Goal: Check status

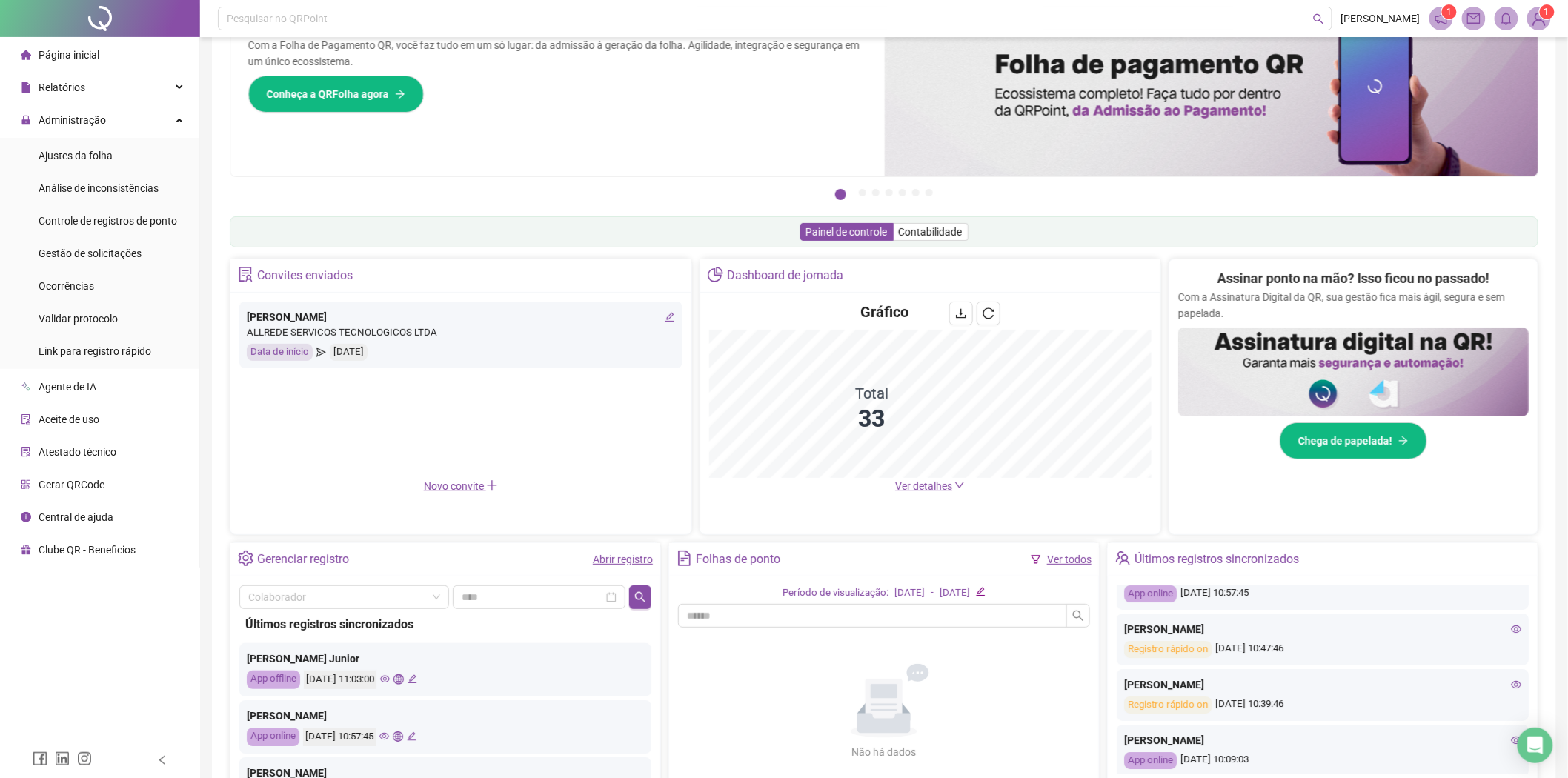
scroll to position [187, 0]
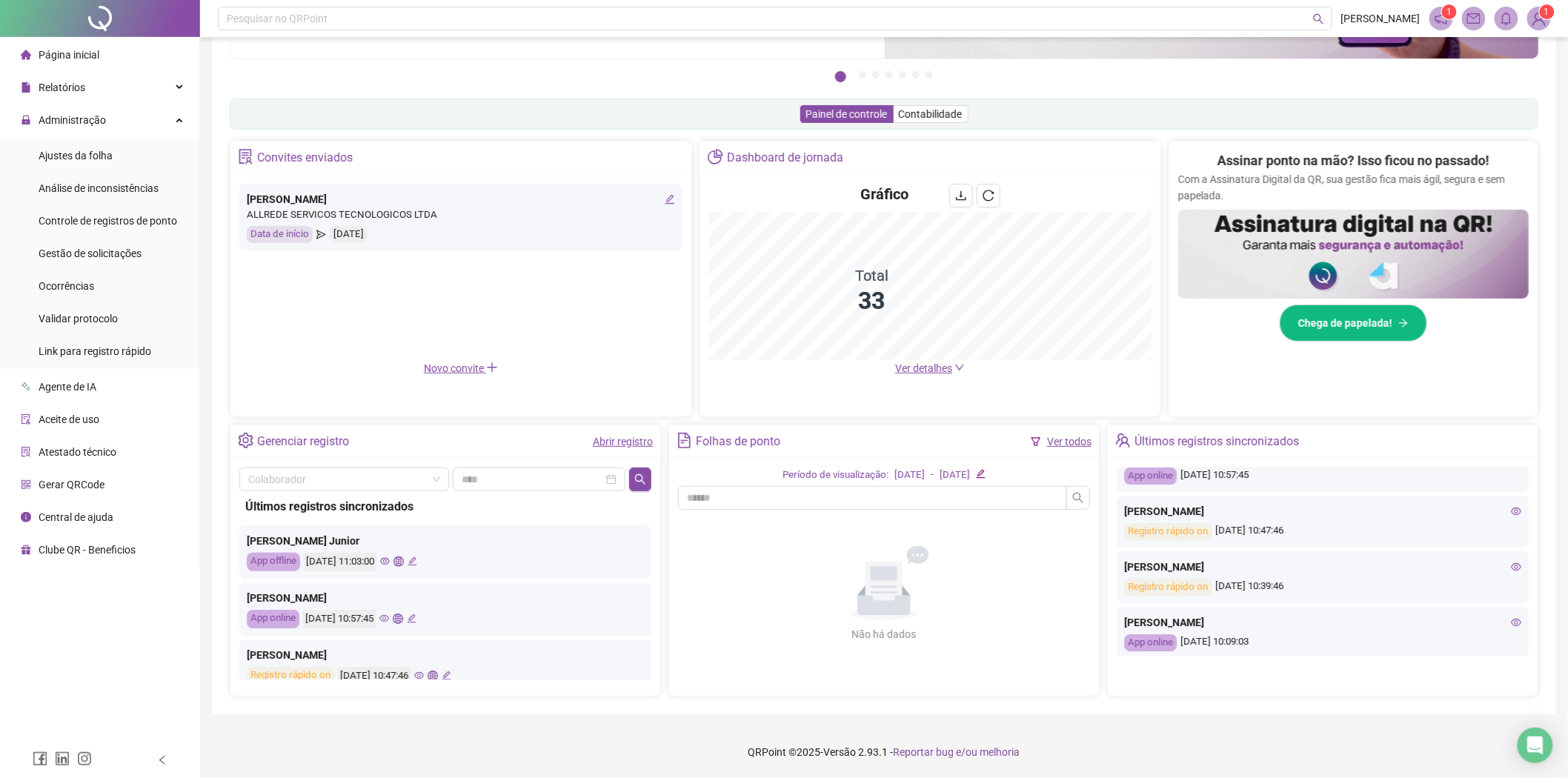
click at [1511, 626] on icon "eye" at bounding box center [1516, 623] width 10 height 10
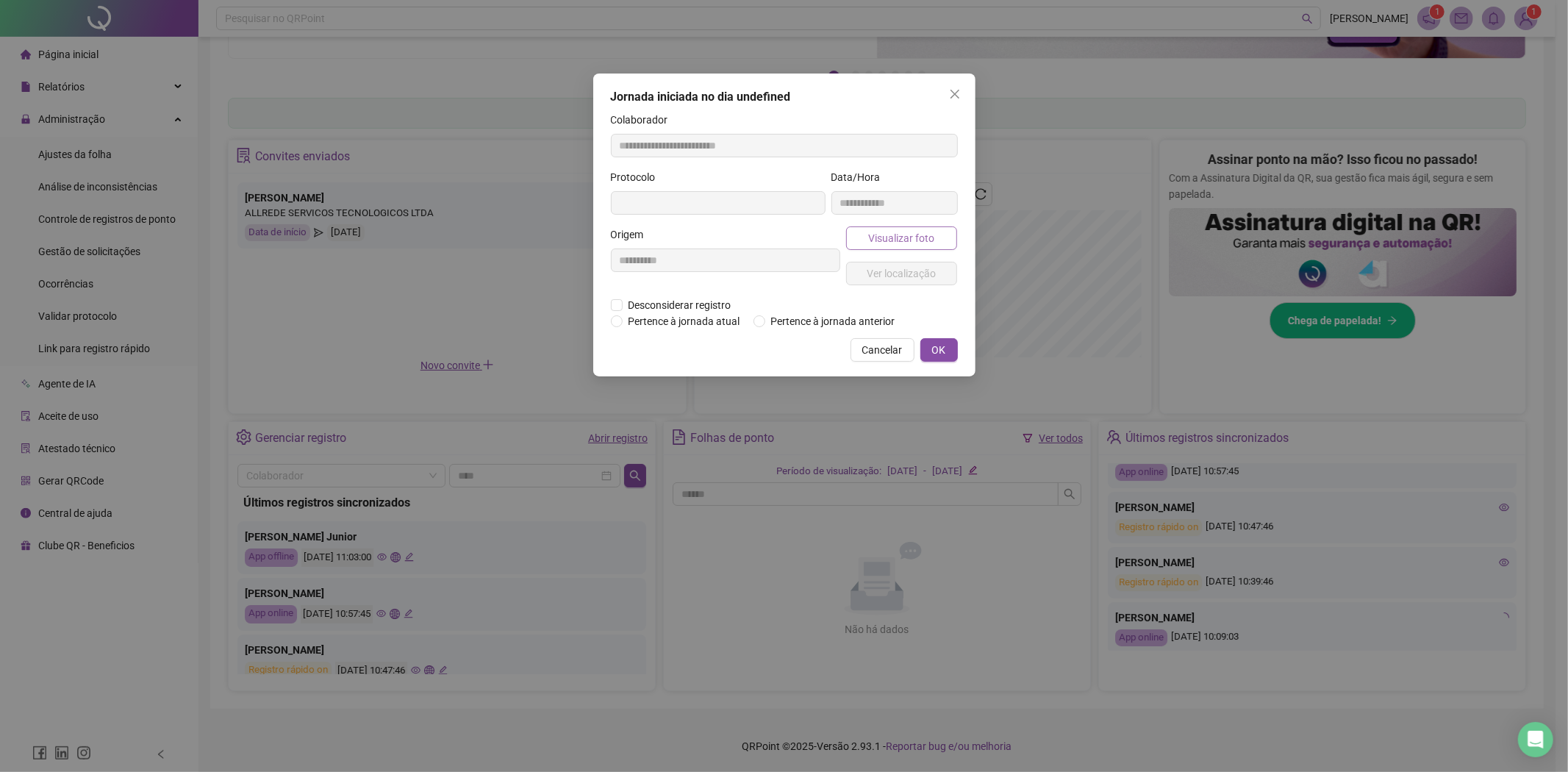
type input "**********"
click at [908, 238] on span "Visualizar foto" at bounding box center [900, 238] width 66 height 16
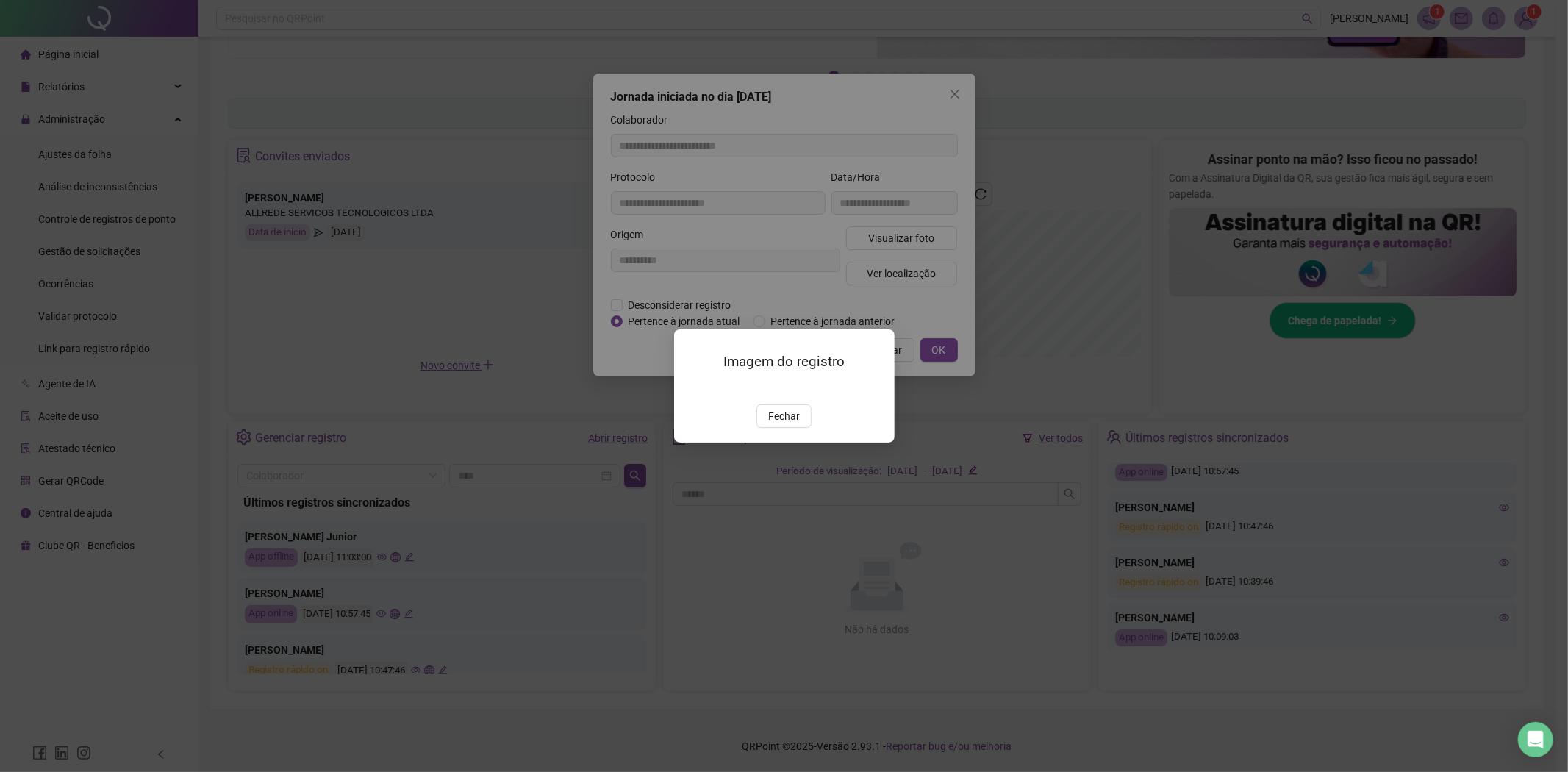
click at [778, 442] on div "Imagem do registro Fechar" at bounding box center [784, 385] width 221 height 113
click at [791, 425] on span "Fechar" at bounding box center [784, 416] width 32 height 16
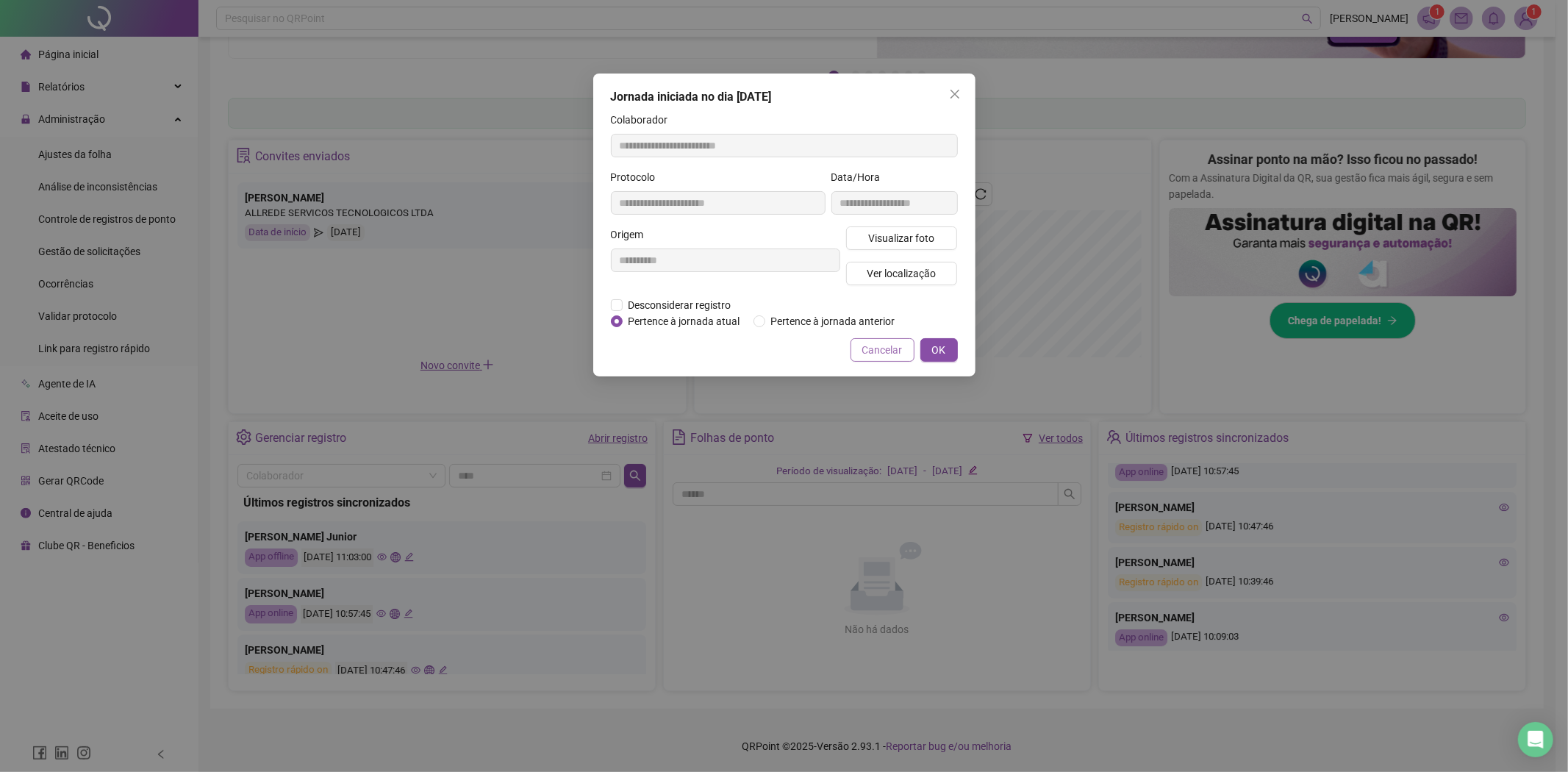
click at [873, 348] on span "Cancelar" at bounding box center [882, 350] width 40 height 16
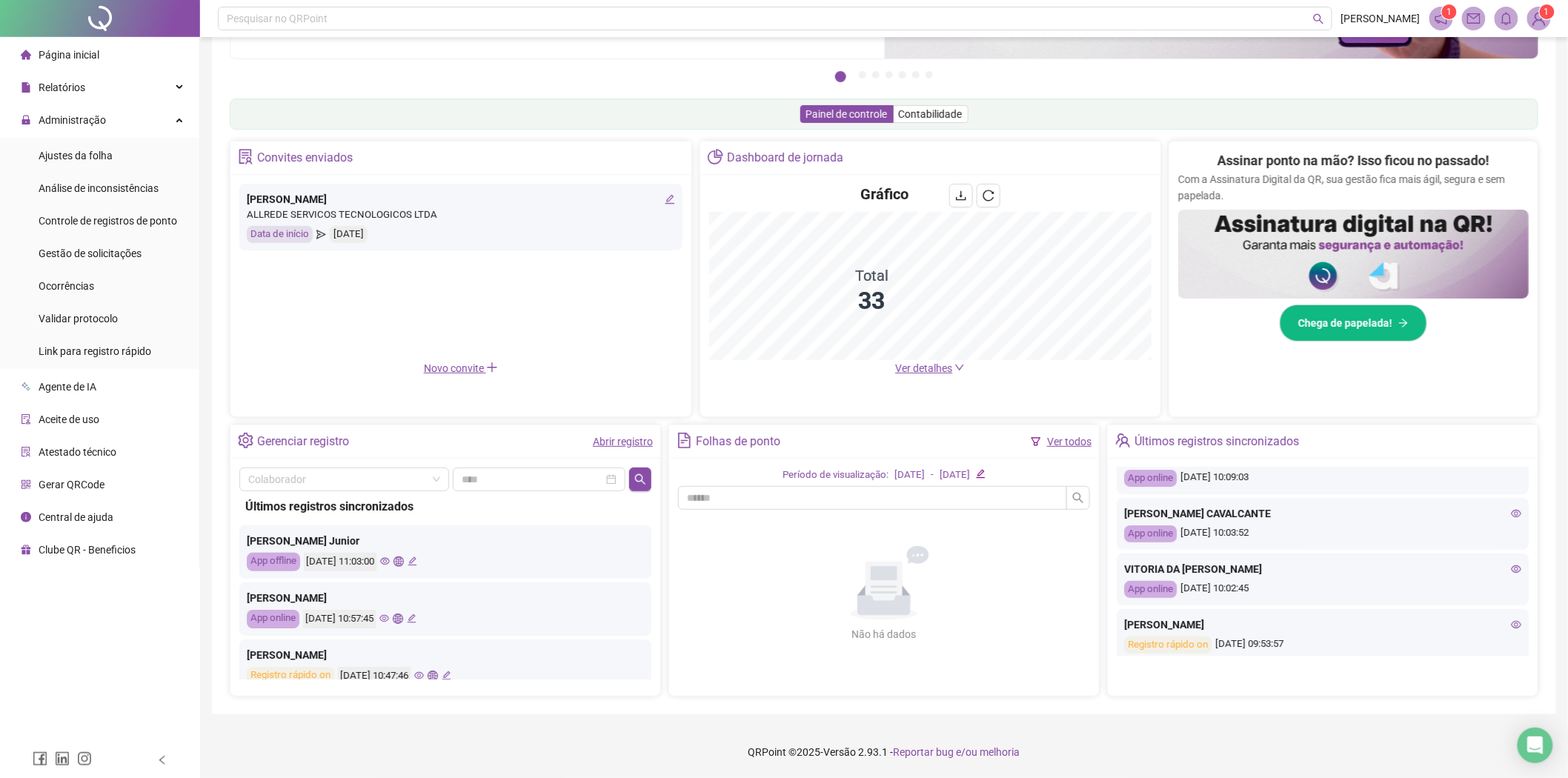
scroll to position [329, 0]
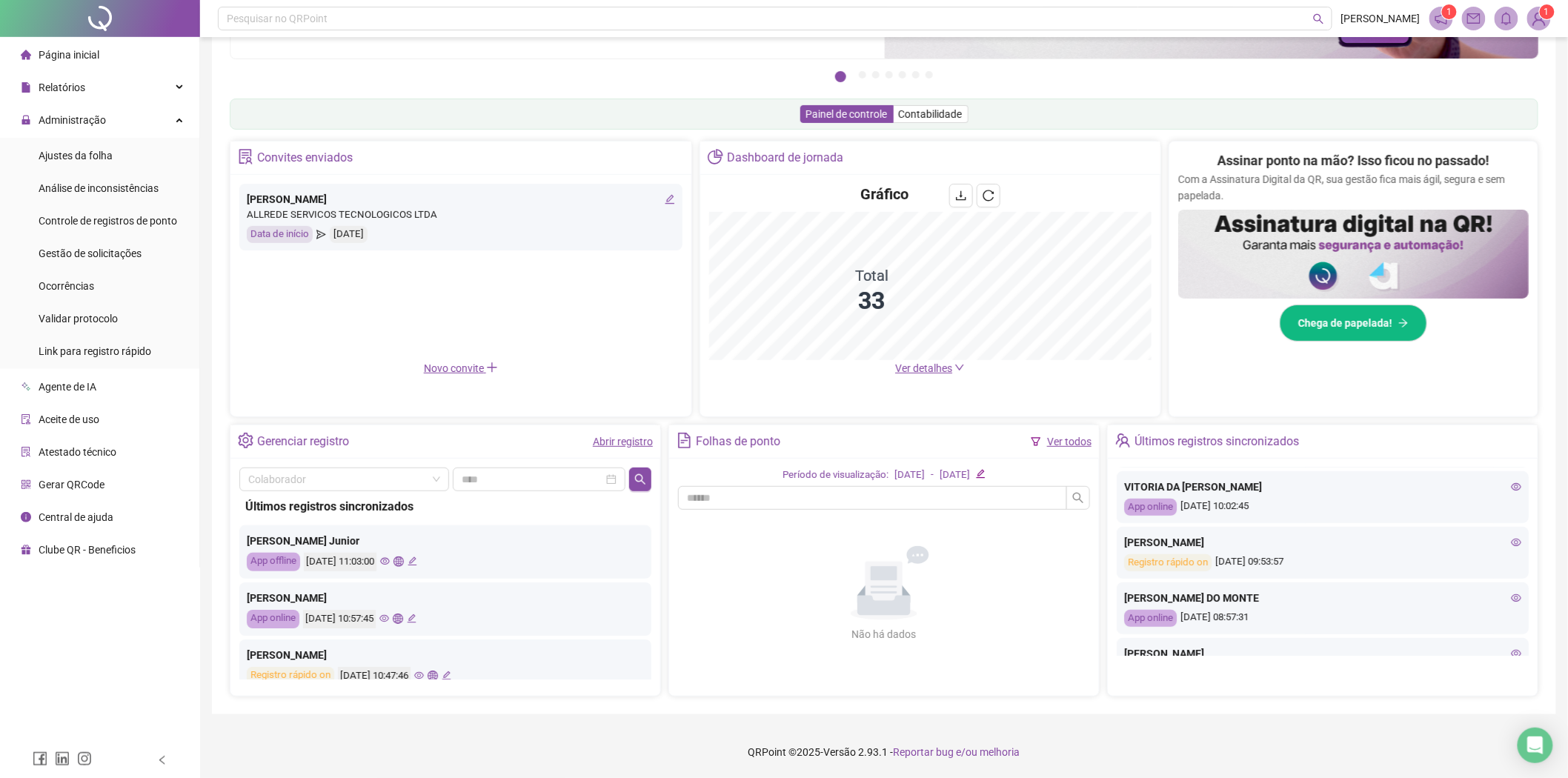
click at [1511, 489] on icon "eye" at bounding box center [1516, 487] width 10 height 10
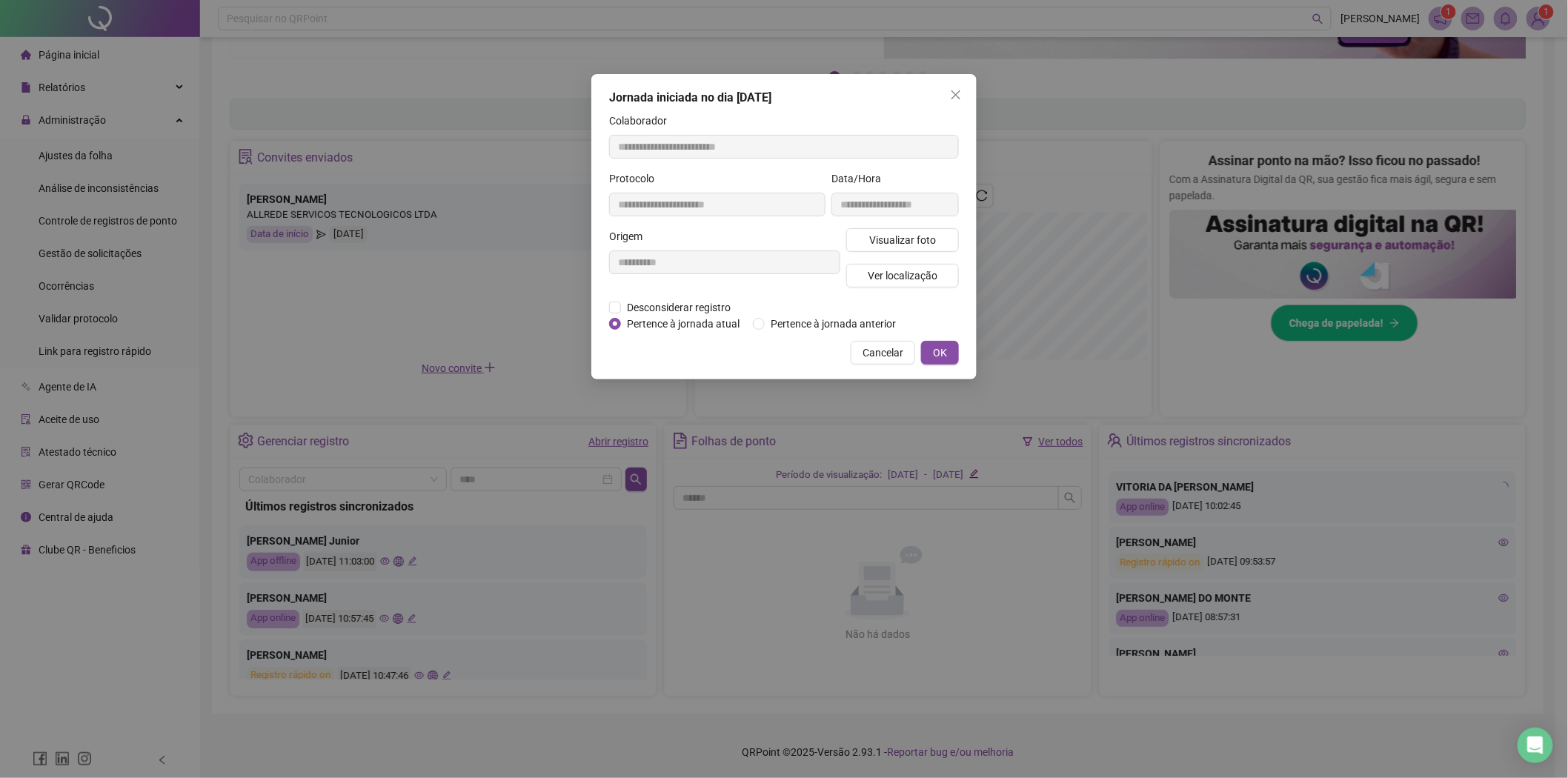
type input "**********"
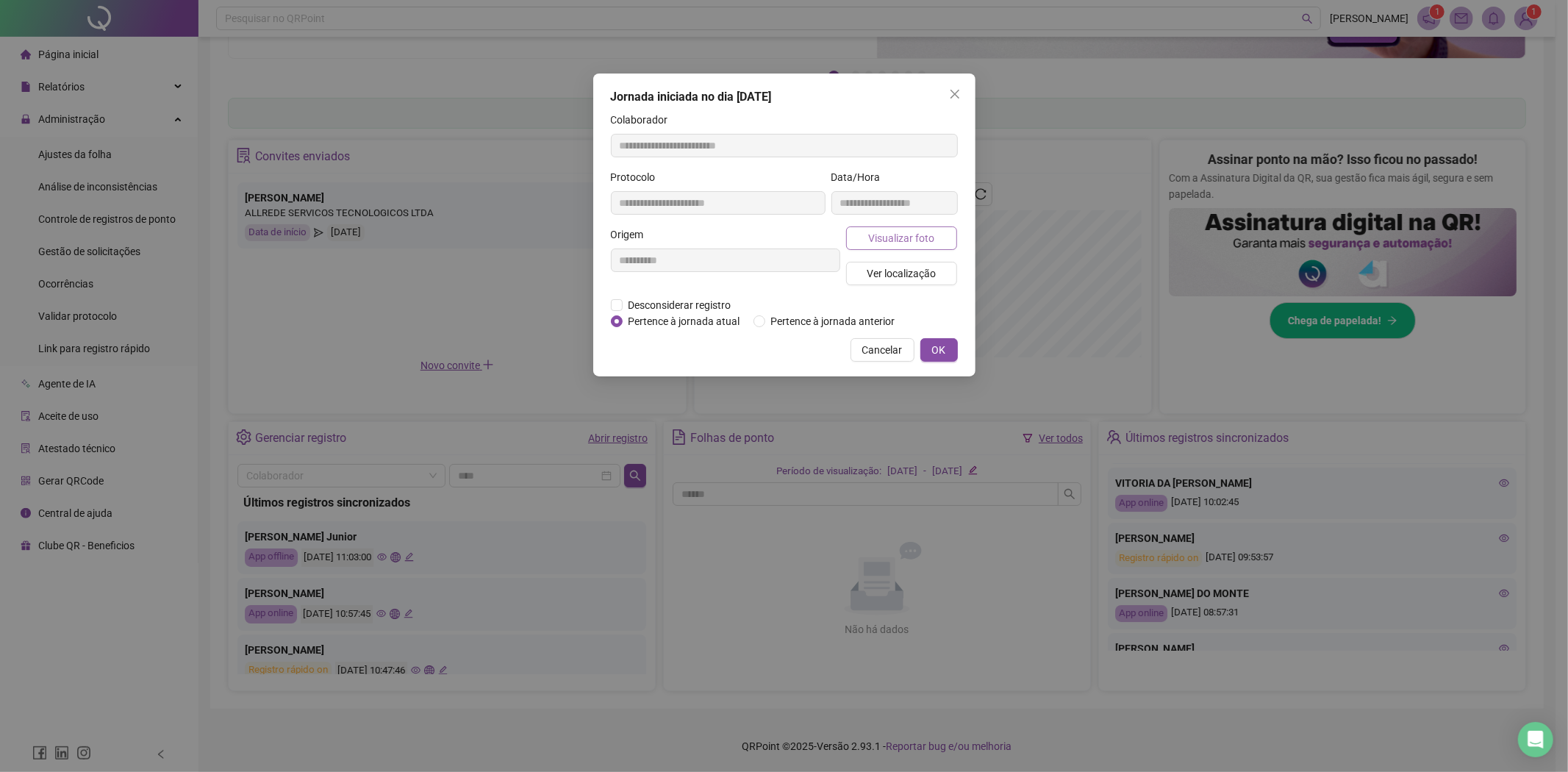
click at [855, 231] on button "Visualizar foto" at bounding box center [902, 237] width 112 height 23
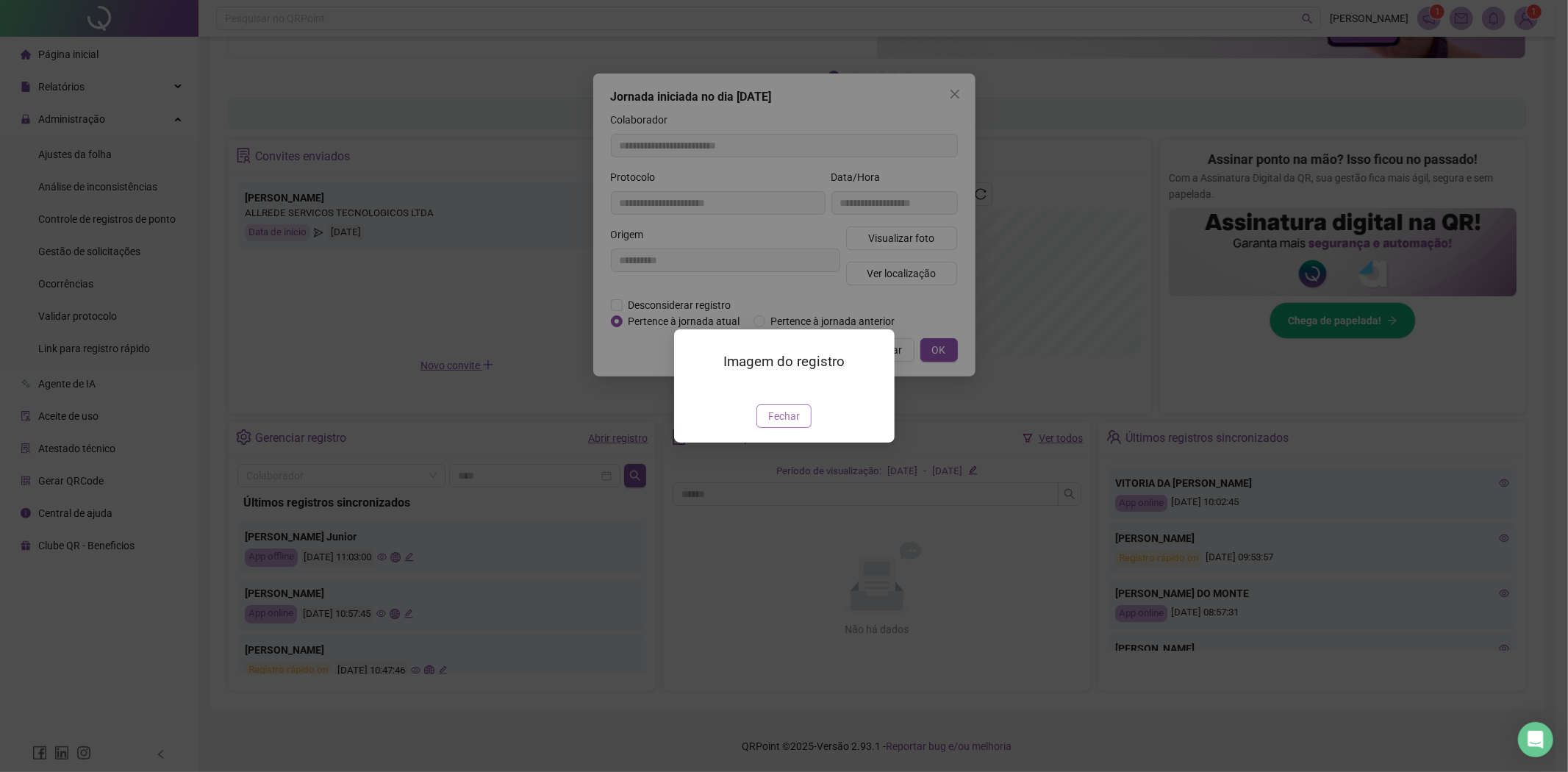
click at [771, 425] on span "Fechar" at bounding box center [784, 416] width 32 height 16
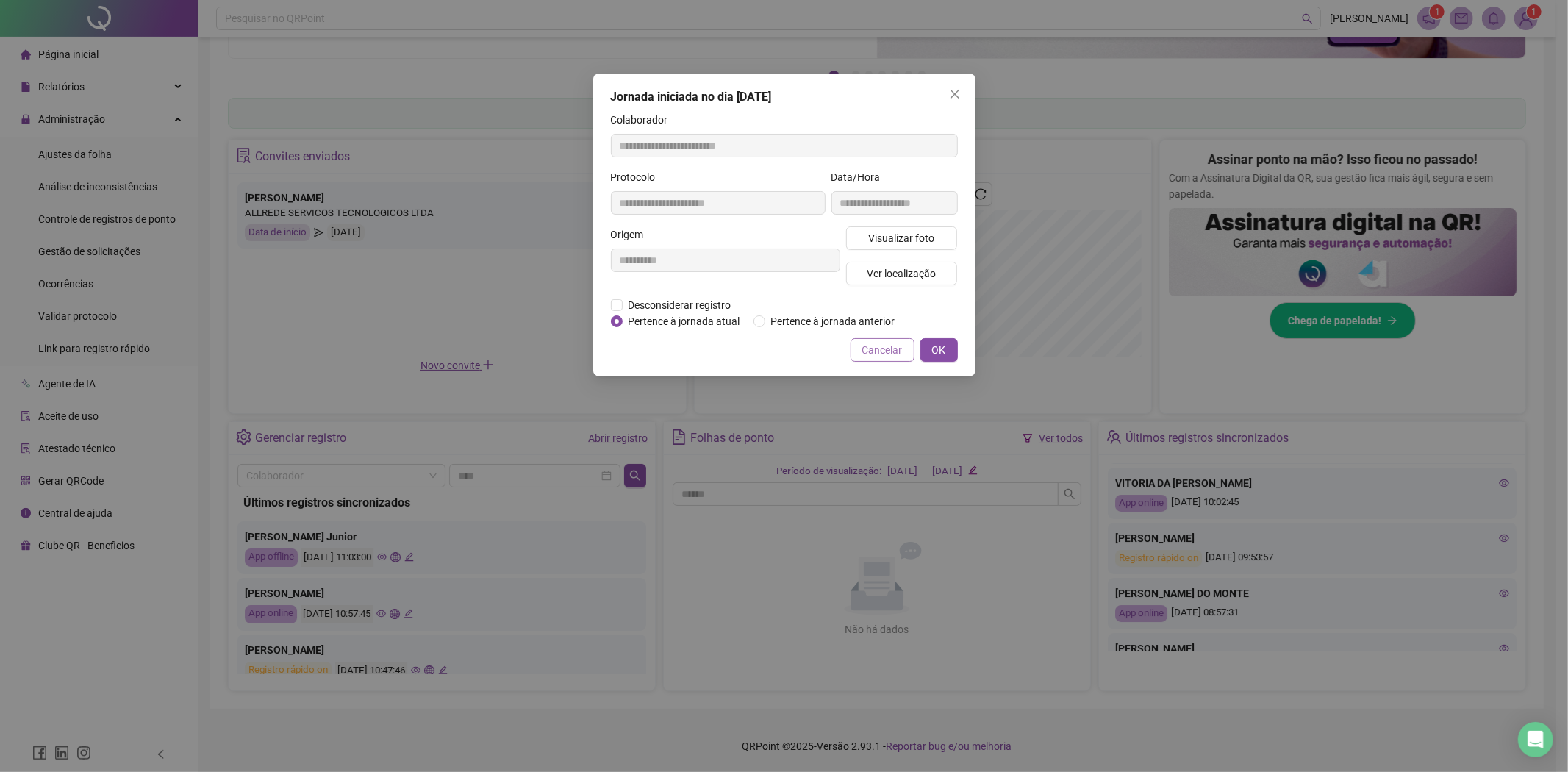
click at [877, 352] on span "Cancelar" at bounding box center [882, 350] width 40 height 16
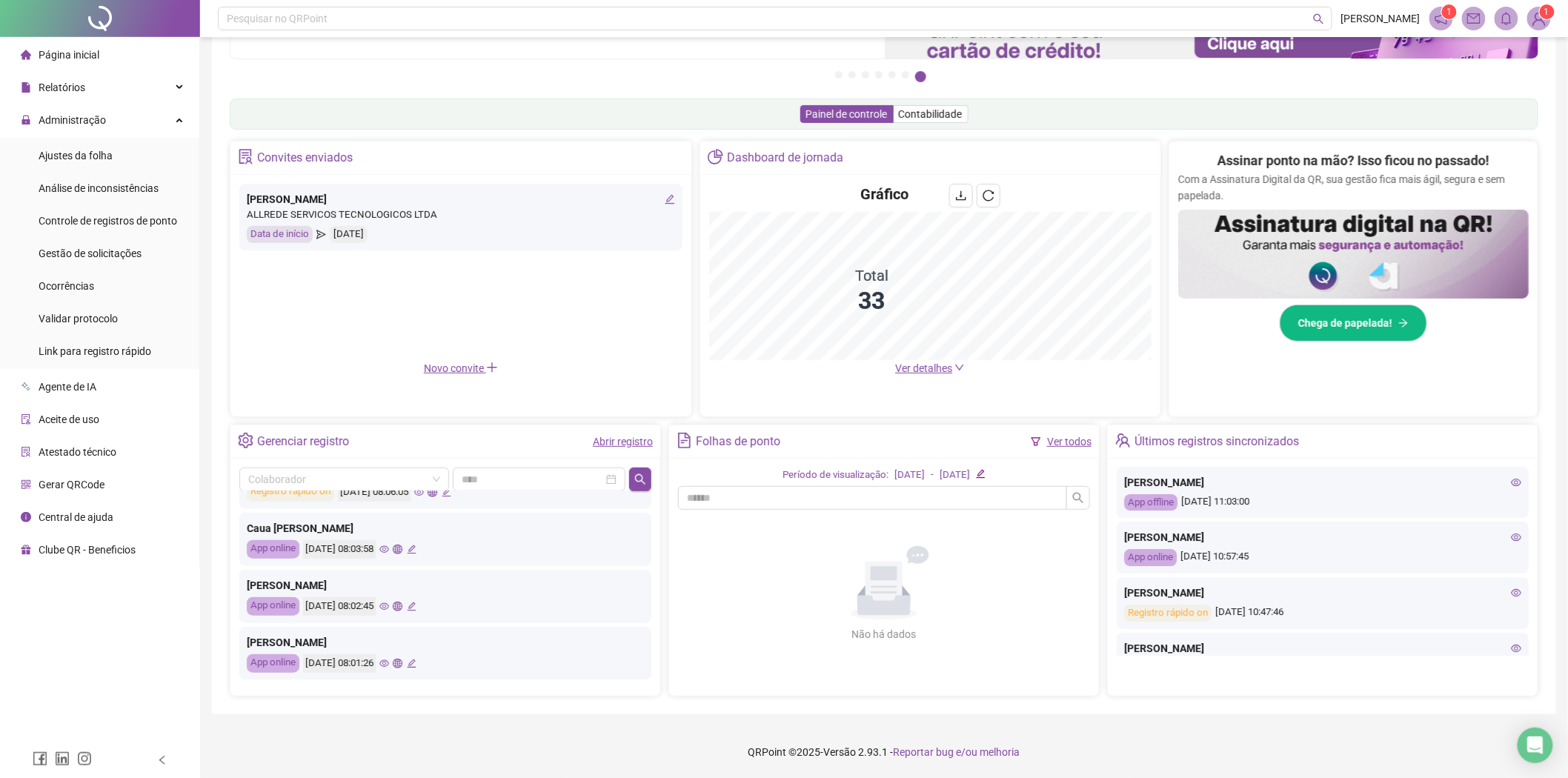
scroll to position [0, 0]
